Goal: Task Accomplishment & Management: Complete application form

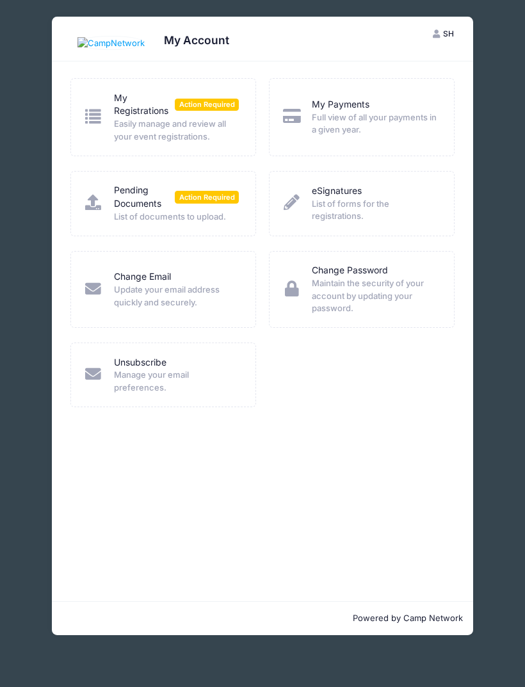
click at [127, 203] on link "Pending Documents" at bounding box center [144, 197] width 61 height 27
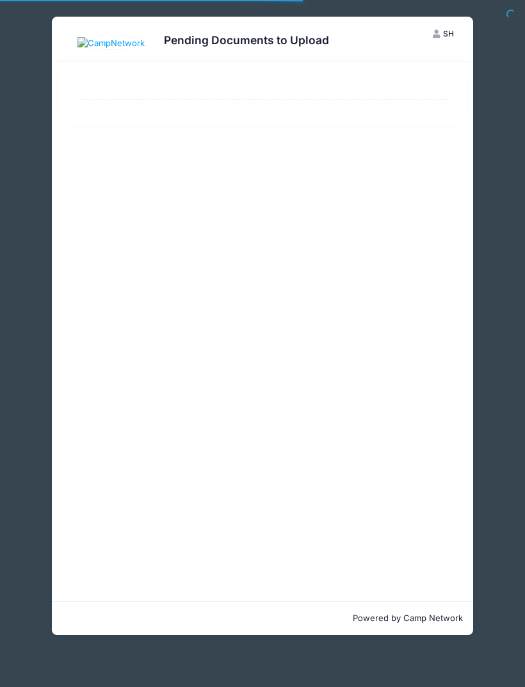
select select "50"
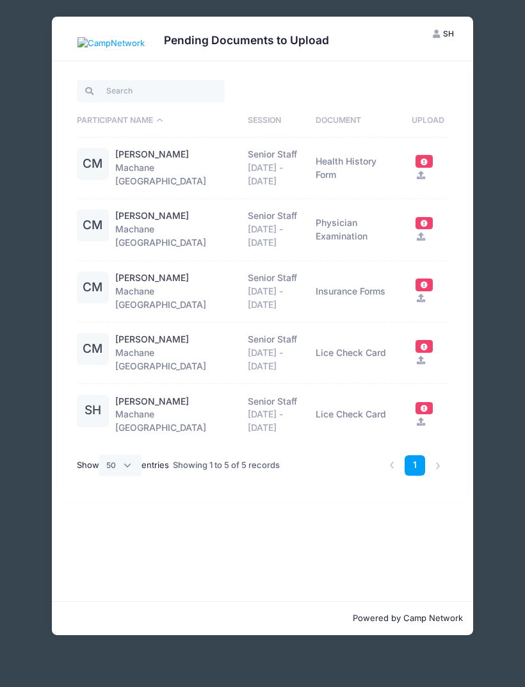
click at [342, 158] on td "Health History Form" at bounding box center [357, 168] width 95 height 61
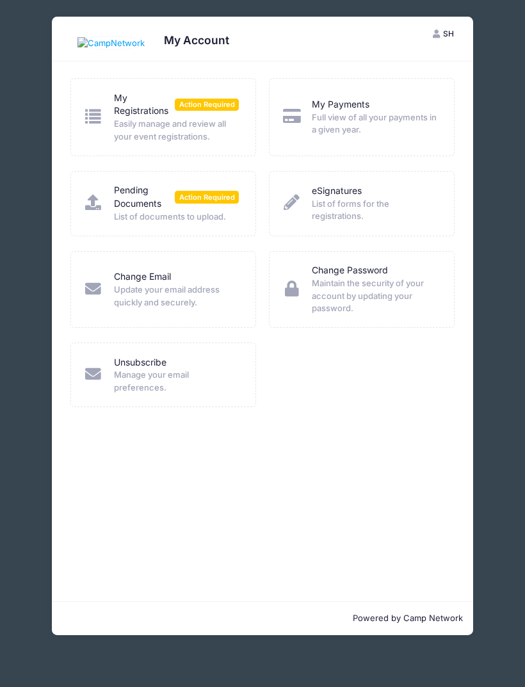
click at [148, 191] on link "Pending Documents" at bounding box center [144, 197] width 61 height 27
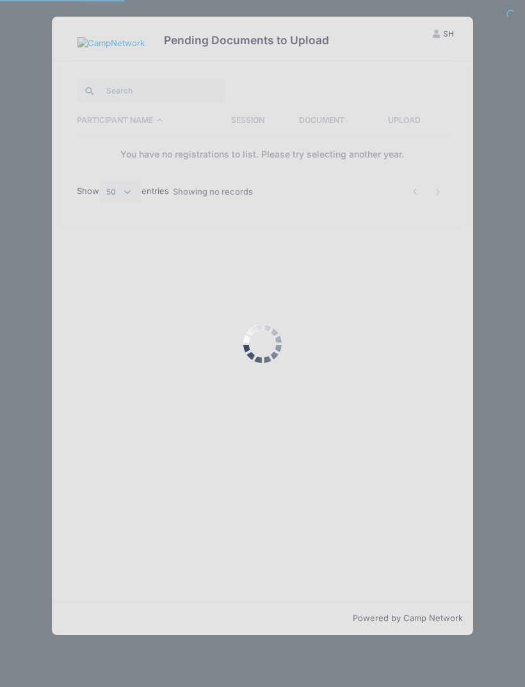
select select "50"
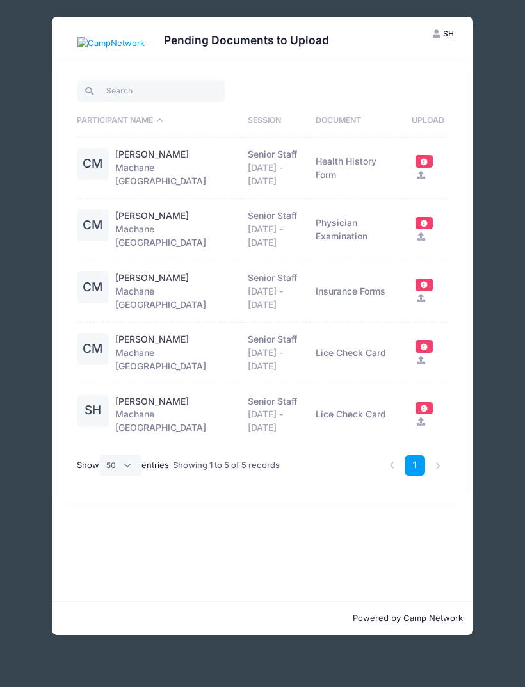
click at [428, 158] on span at bounding box center [424, 161] width 9 height 7
click at [155, 152] on link "[PERSON_NAME]" at bounding box center [152, 154] width 74 height 13
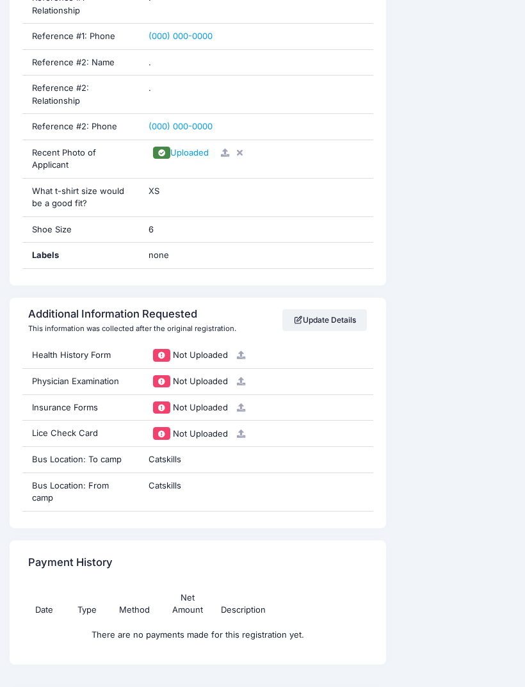
scroll to position [1289, 0]
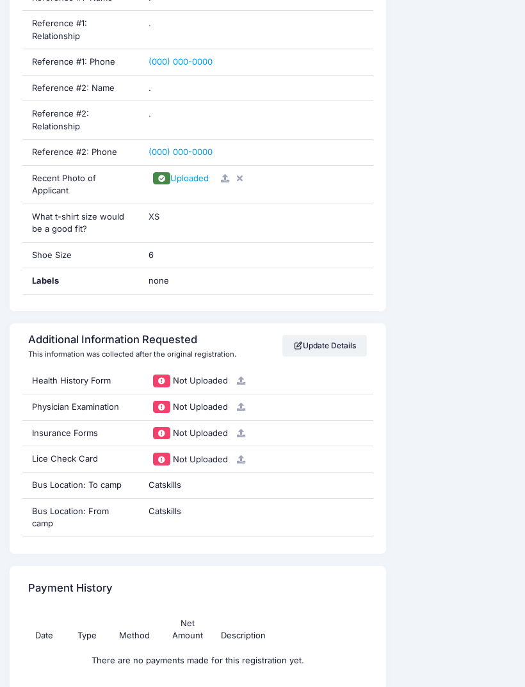
click at [171, 374] on div "Not Uploaded" at bounding box center [255, 380] width 215 height 13
click at [91, 368] on div "Health History Form" at bounding box center [80, 381] width 117 height 26
click at [244, 376] on icon at bounding box center [241, 380] width 10 height 8
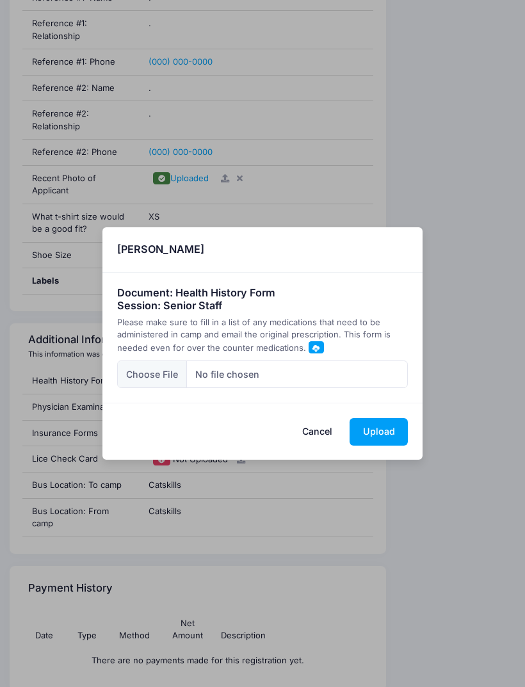
click at [147, 388] on input "file" at bounding box center [262, 374] width 291 height 28
type input "C:\fakepath\IMG_6430.png"
click at [374, 445] on button "Upload" at bounding box center [378, 432] width 58 height 28
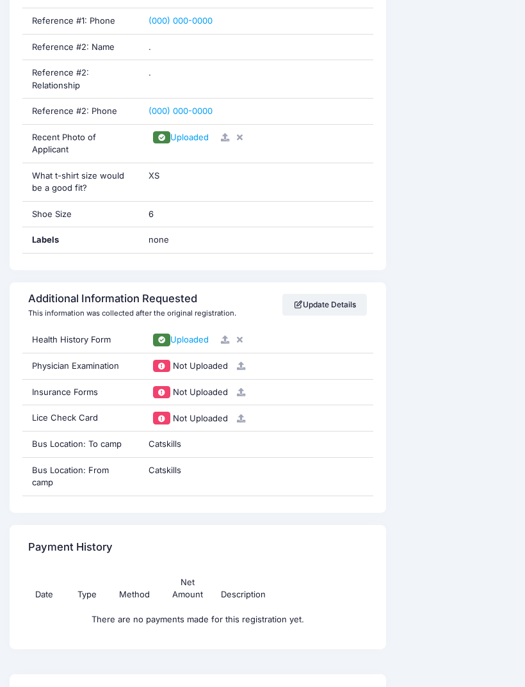
click at [192, 360] on span "Not Uploaded" at bounding box center [200, 365] width 55 height 10
click at [93, 353] on div "Physician Examination" at bounding box center [80, 366] width 117 height 26
click at [82, 353] on div "Physician Examination" at bounding box center [80, 366] width 117 height 26
click at [243, 353] on div "Not Uploaded" at bounding box center [256, 366] width 234 height 26
click at [240, 353] on div "Not Uploaded" at bounding box center [256, 366] width 234 height 26
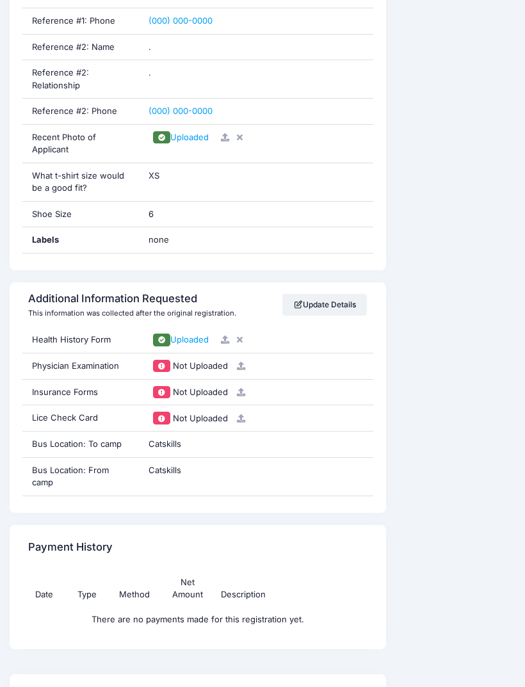
click at [239, 362] on icon at bounding box center [241, 366] width 10 height 8
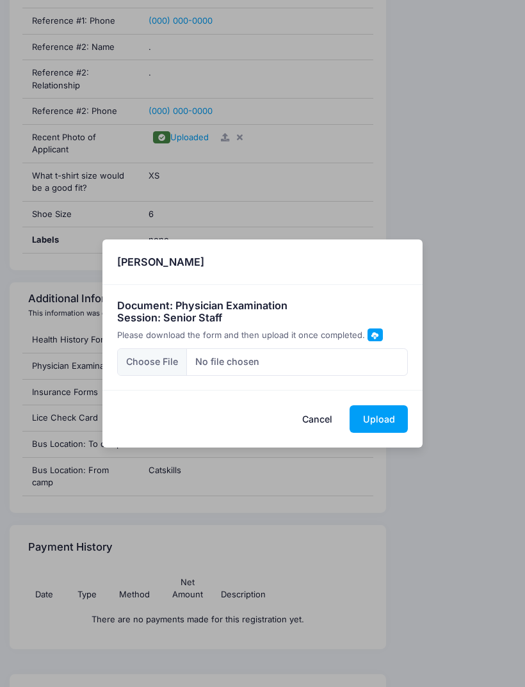
click at [148, 356] on input "file" at bounding box center [262, 362] width 291 height 28
type input "C:\fakepath\IMG_6431.png"
click at [394, 417] on button "Upload" at bounding box center [378, 419] width 58 height 28
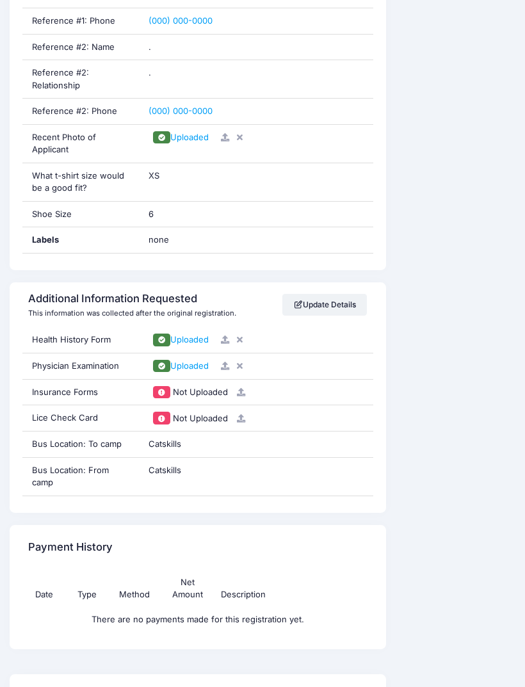
click at [239, 388] on icon at bounding box center [241, 392] width 10 height 8
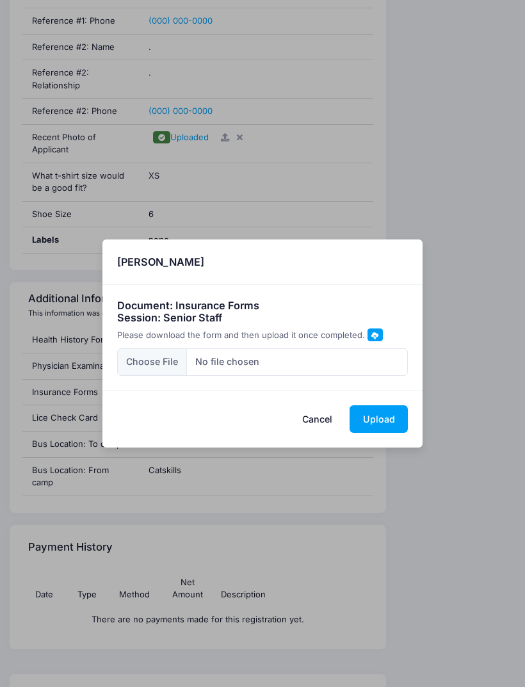
click at [376, 331] on span at bounding box center [374, 334] width 15 height 12
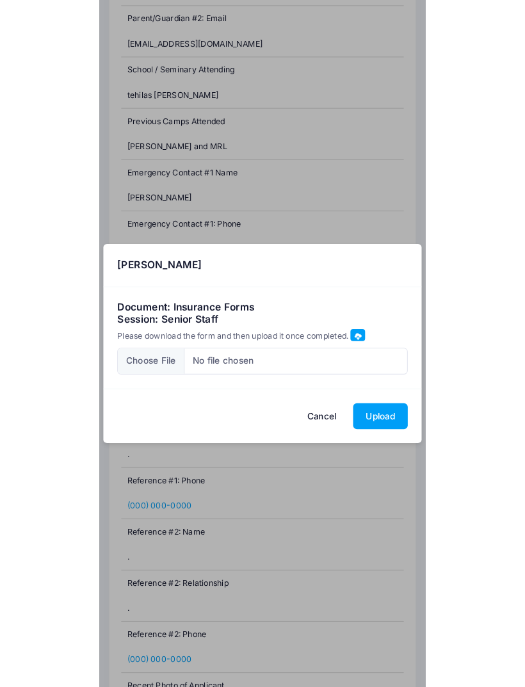
scroll to position [1330, 0]
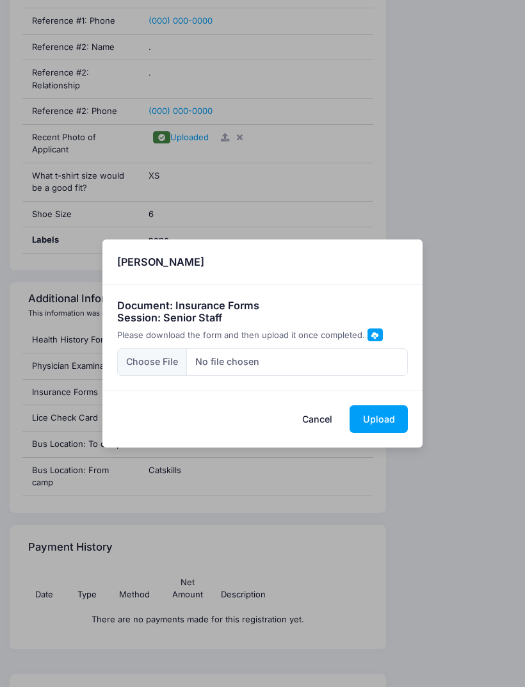
click at [146, 363] on input "file" at bounding box center [262, 362] width 291 height 28
click at [371, 337] on span at bounding box center [374, 334] width 7 height 7
click at [143, 367] on input "file" at bounding box center [262, 362] width 291 height 28
type input "C:\fakepath\IMG_6432.jpeg"
click at [383, 420] on button "Upload" at bounding box center [378, 419] width 58 height 28
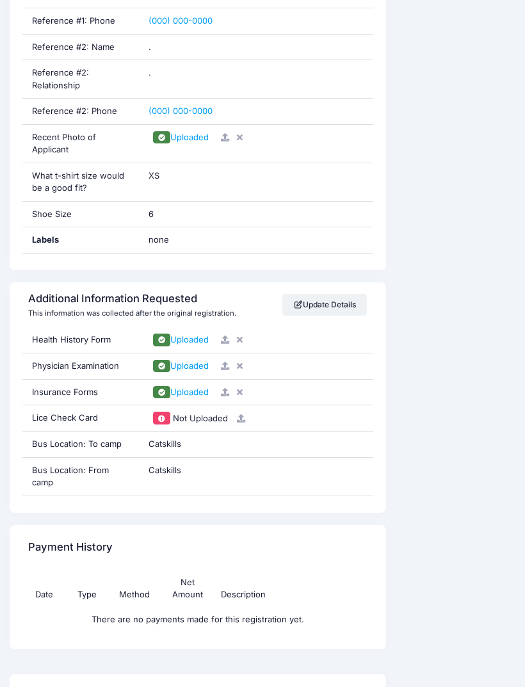
click at [242, 414] on icon at bounding box center [241, 418] width 10 height 8
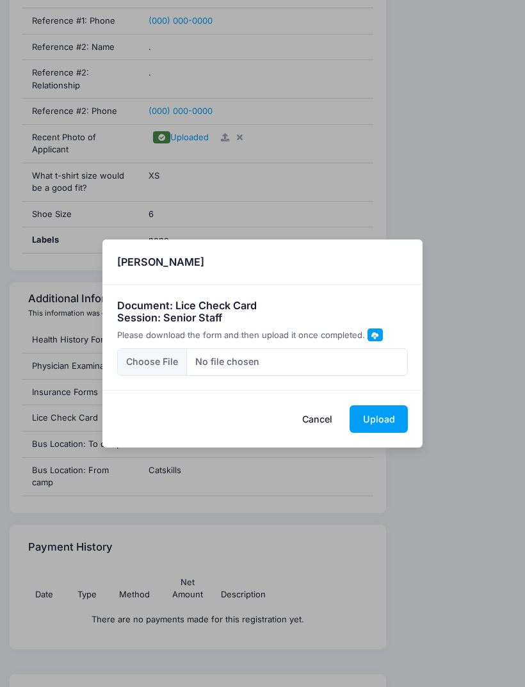
click at [371, 335] on span at bounding box center [374, 334] width 7 height 7
click at [311, 425] on button "Cancel" at bounding box center [317, 419] width 56 height 28
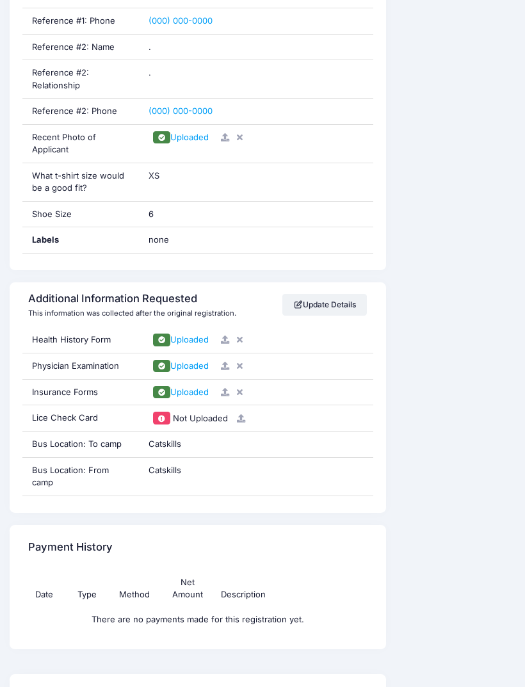
click at [171, 465] on span "Catskills" at bounding box center [164, 470] width 33 height 10
click at [178, 458] on div "Catskills" at bounding box center [256, 477] width 234 height 38
click at [325, 294] on link "Update Details" at bounding box center [324, 305] width 85 height 22
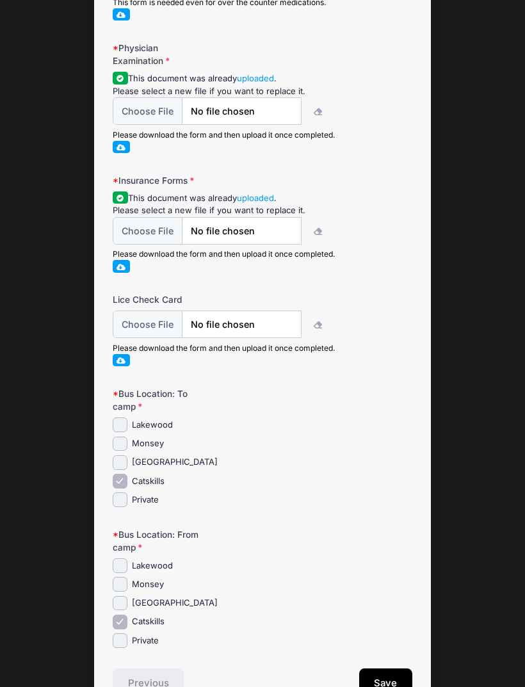
scroll to position [307, 0]
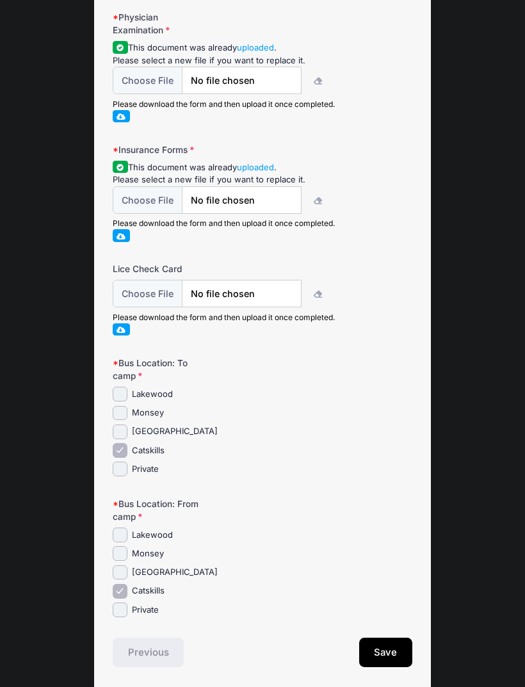
click at [120, 527] on input "Lakewood" at bounding box center [120, 534] width 15 height 15
checkbox input "true"
click at [396, 646] on button "Save" at bounding box center [386, 651] width 54 height 29
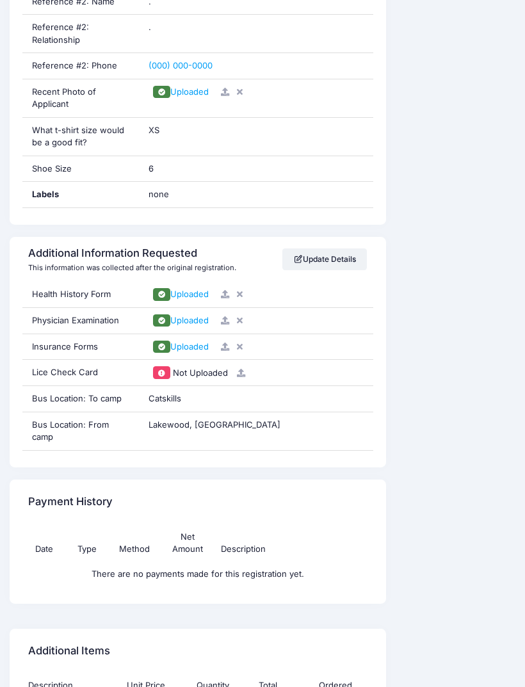
scroll to position [1373, 0]
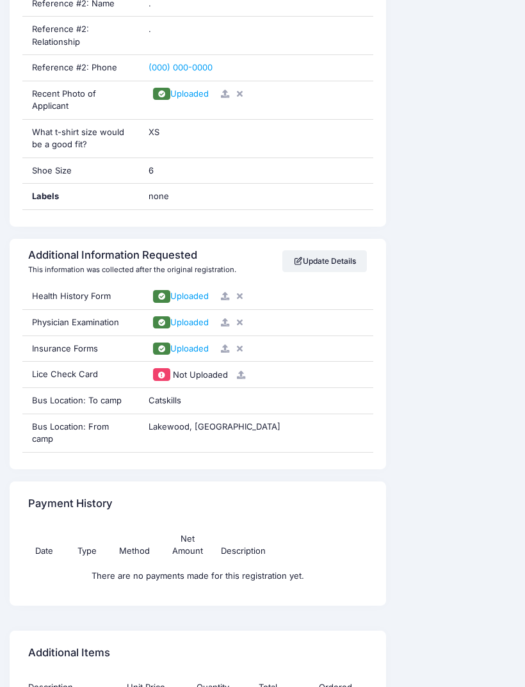
click at [68, 415] on div "Bus Location: From camp" at bounding box center [80, 434] width 117 height 38
click at [323, 250] on link "Update Details" at bounding box center [324, 261] width 85 height 22
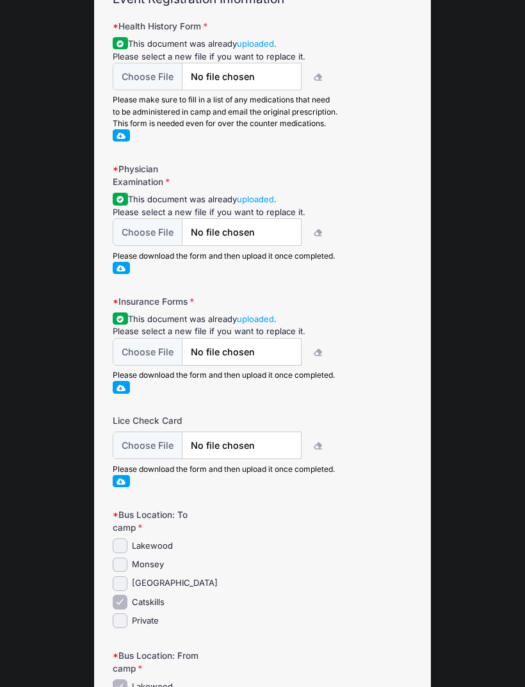
scroll to position [307, 0]
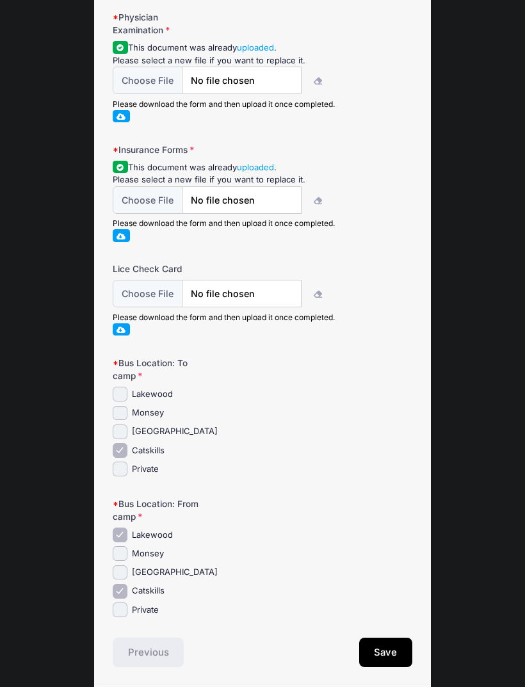
click at [121, 586] on input "Catskills" at bounding box center [120, 591] width 15 height 15
checkbox input "false"
click at [388, 645] on button "Save" at bounding box center [386, 651] width 54 height 29
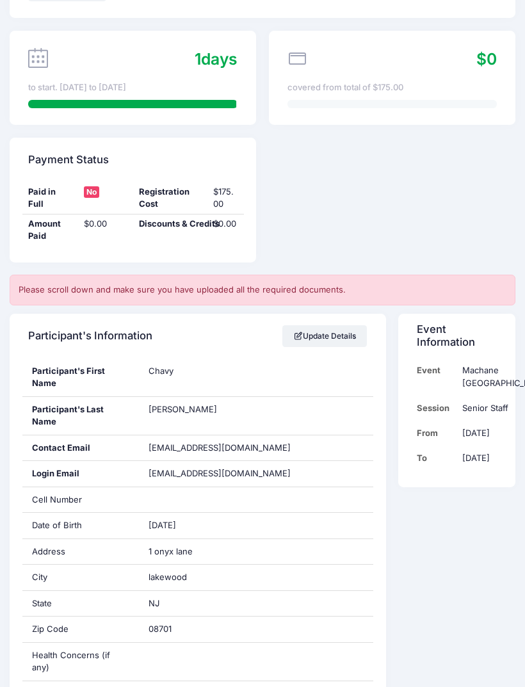
scroll to position [80, 0]
